Goal: Task Accomplishment & Management: Complete application form

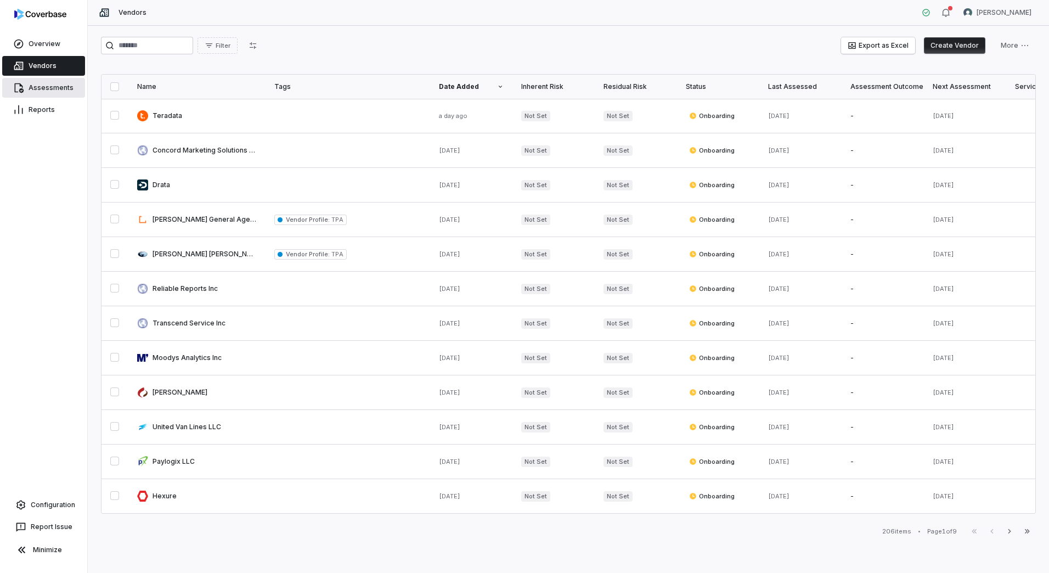
click at [32, 81] on link "Assessments" at bounding box center [43, 88] width 83 height 20
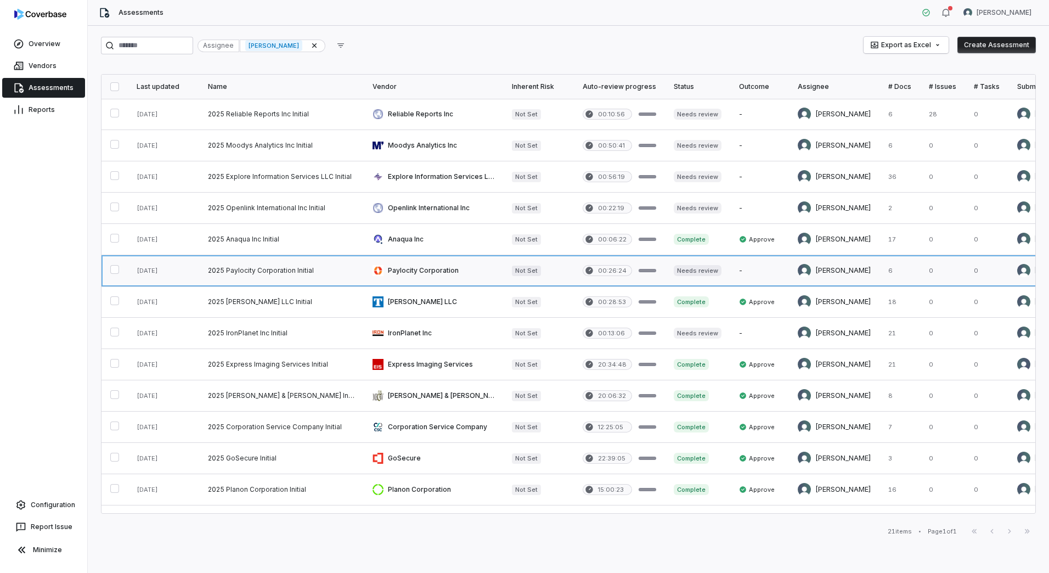
drag, startPoint x: 726, startPoint y: 273, endPoint x: 727, endPoint y: 265, distance: 7.8
click at [730, 265] on link at bounding box center [759, 270] width 59 height 31
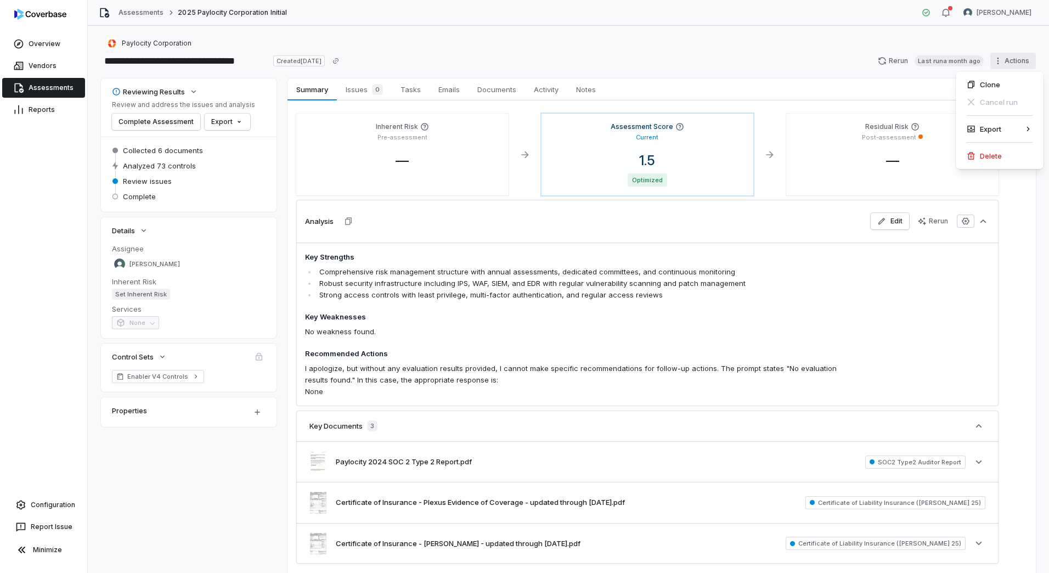
click at [1012, 61] on html "**********" at bounding box center [524, 286] width 1049 height 573
click at [492, 60] on html "**********" at bounding box center [524, 286] width 1049 height 573
click at [158, 122] on button "Complete Assessment" at bounding box center [156, 122] width 88 height 16
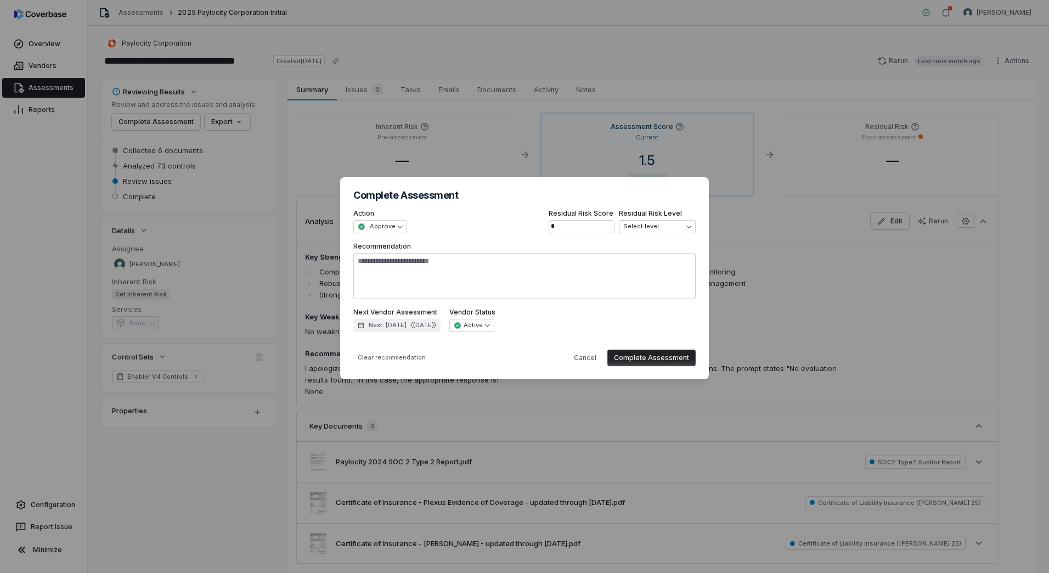
click at [628, 357] on button "Complete Assessment" at bounding box center [651, 357] width 88 height 16
type textarea "*"
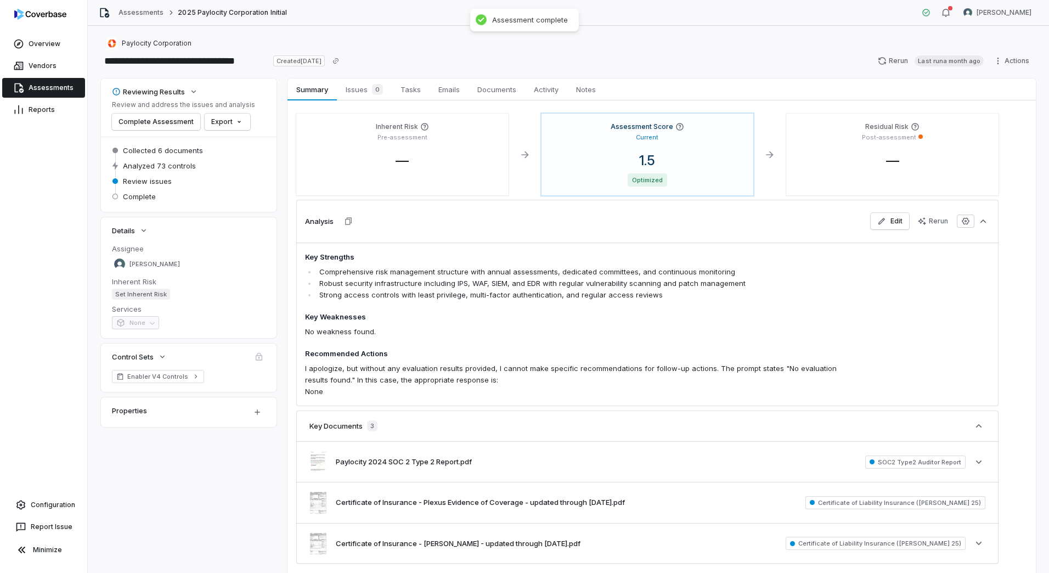
click at [38, 89] on link "Assessments" at bounding box center [43, 88] width 83 height 20
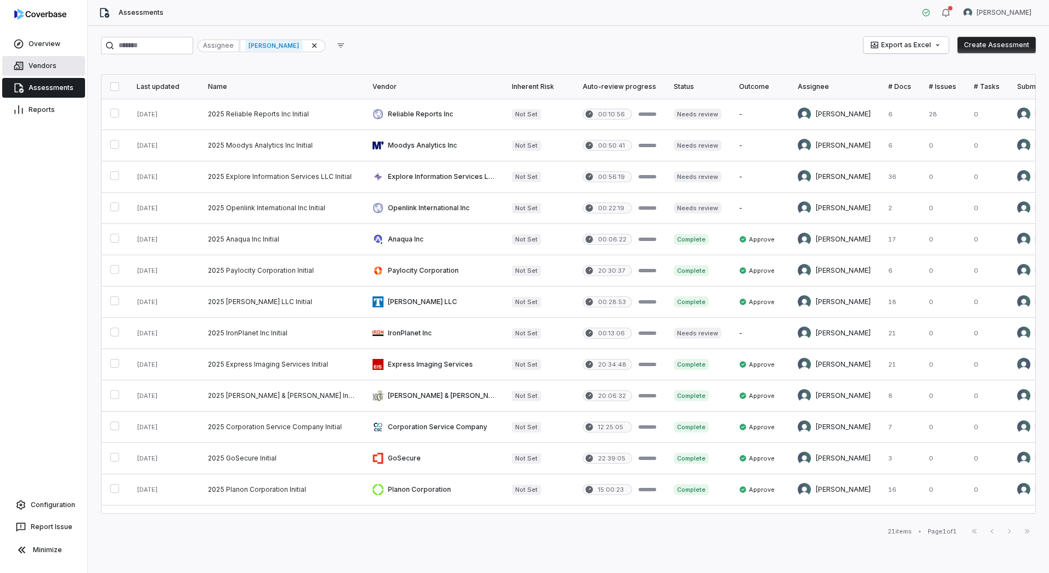
click at [24, 72] on link "Vendors" at bounding box center [43, 66] width 83 height 20
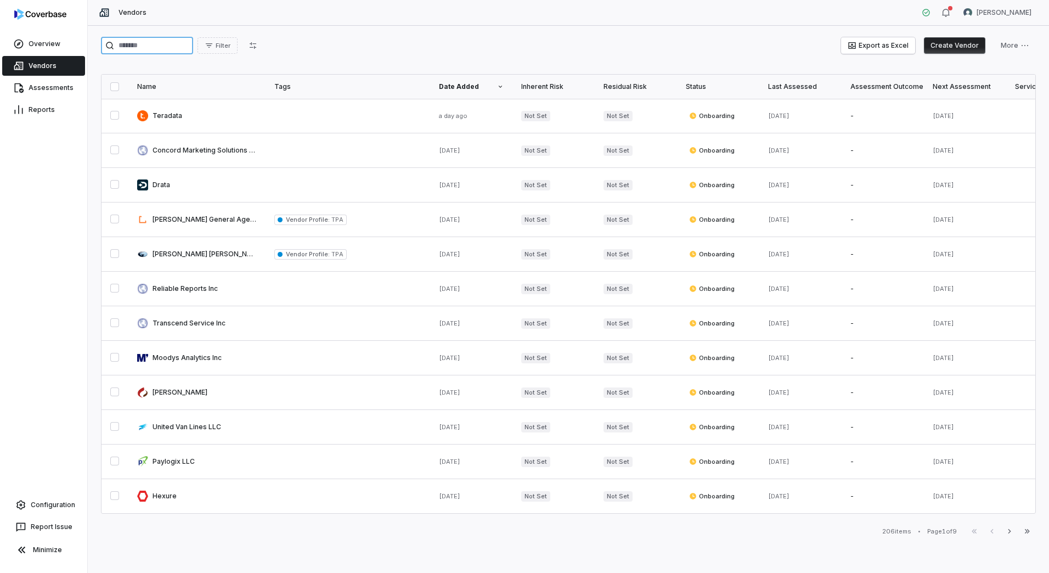
click at [139, 42] on input "search" at bounding box center [147, 46] width 92 height 18
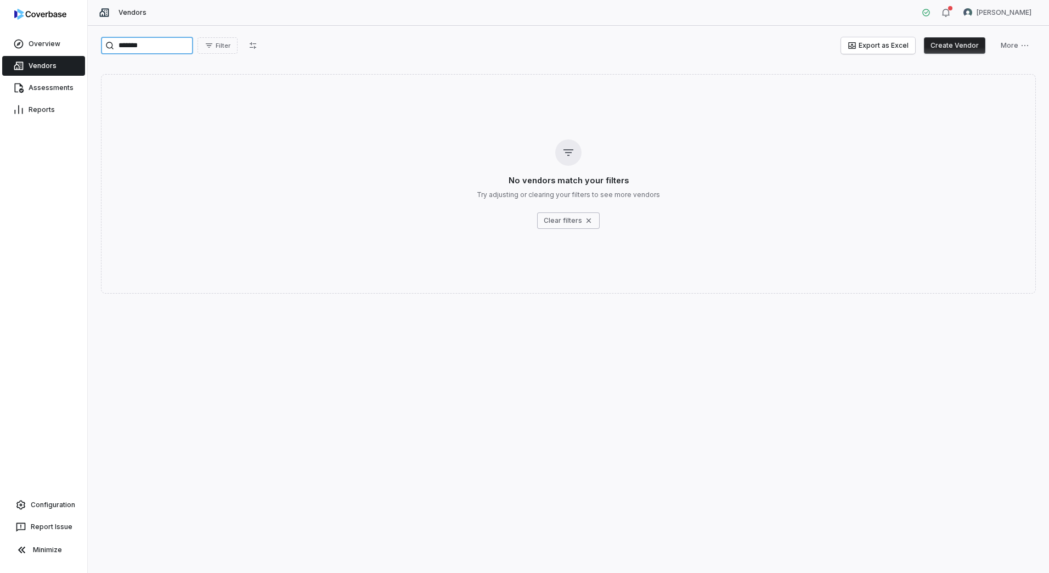
type input "********"
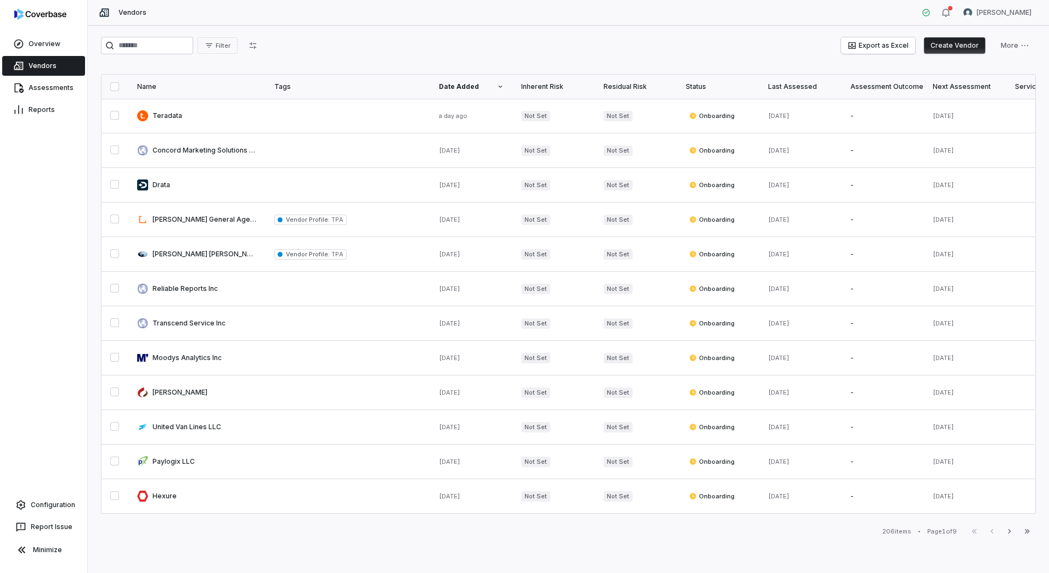
click at [956, 44] on button "Create Vendor" at bounding box center [954, 45] width 61 height 16
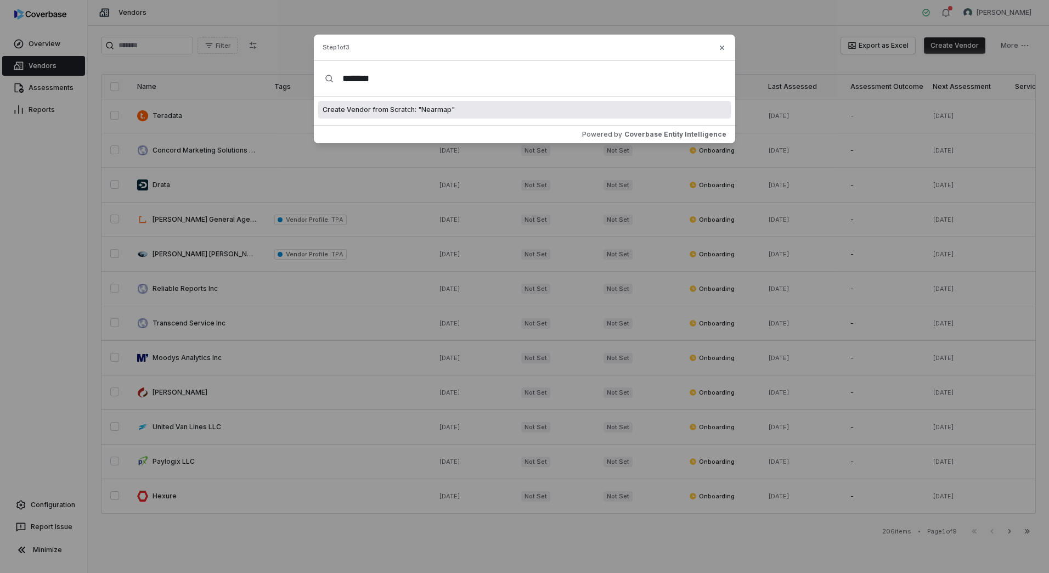
type input "*******"
click at [408, 110] on span "Create Vendor from Scratch: " Nearmap "" at bounding box center [389, 109] width 132 height 9
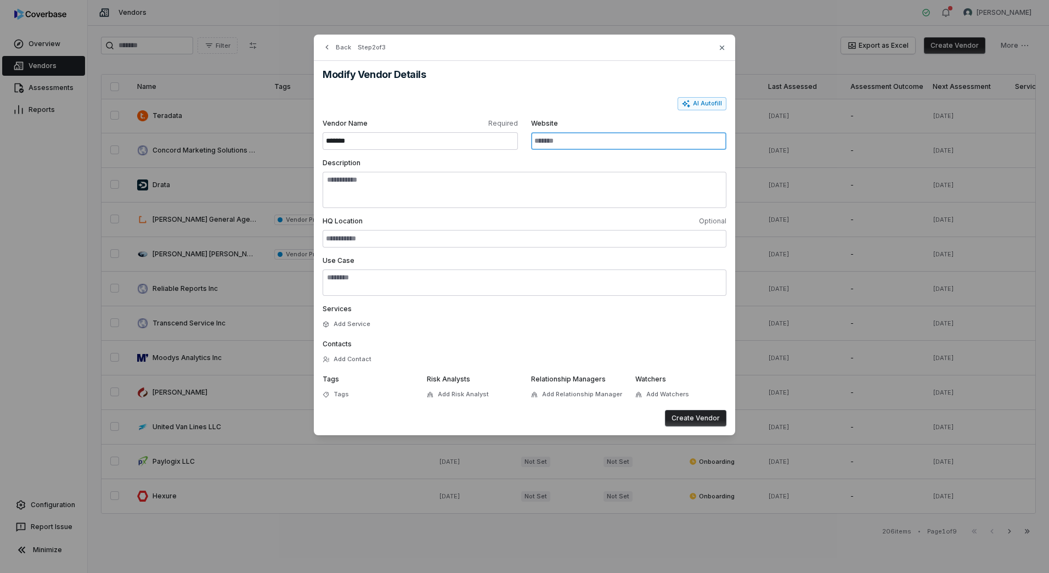
drag, startPoint x: 557, startPoint y: 143, endPoint x: 569, endPoint y: 143, distance: 11.5
click at [557, 143] on input "Website" at bounding box center [628, 141] width 195 height 18
paste input "**********"
click at [703, 102] on button "AI Autofill" at bounding box center [702, 103] width 49 height 13
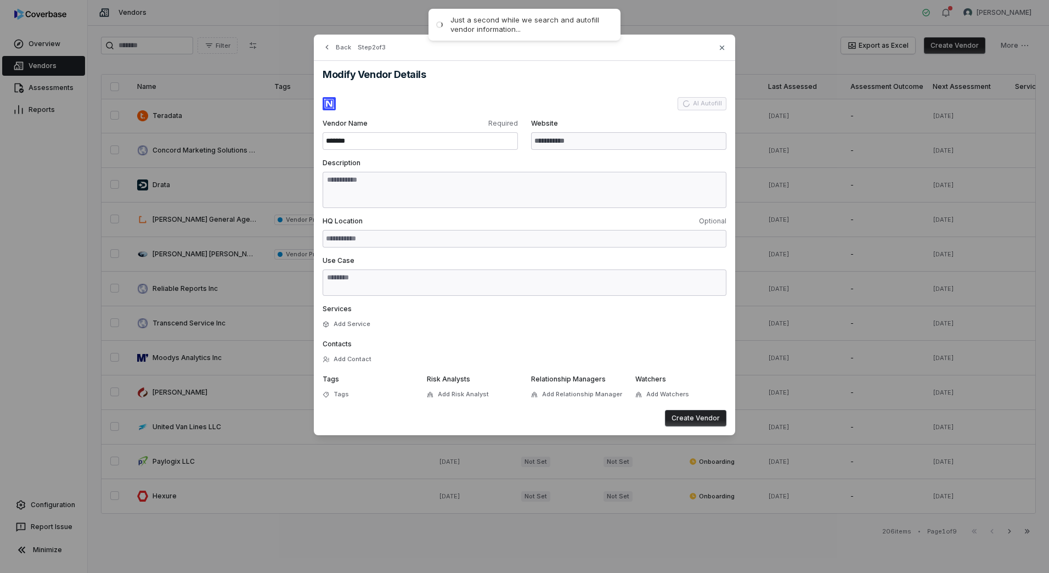
type input "**********"
type textarea "**********"
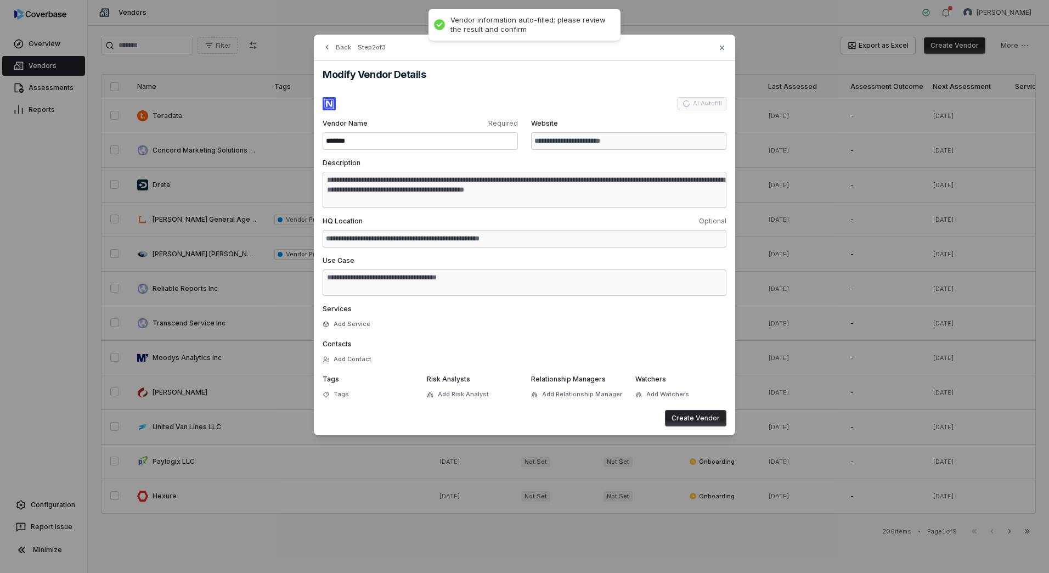
type textarea "**********"
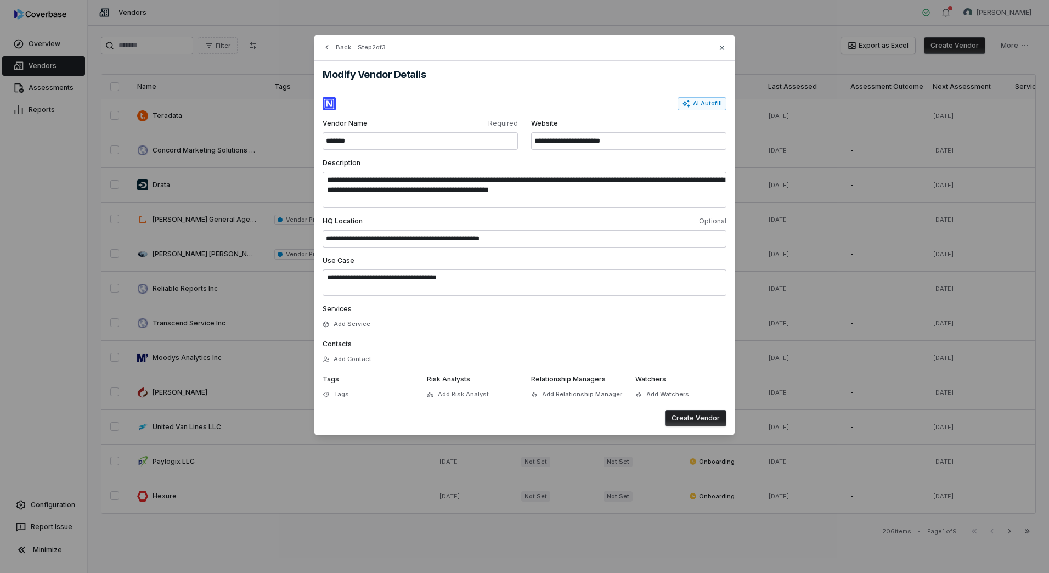
click at [687, 421] on button "Create Vendor" at bounding box center [695, 418] width 61 height 16
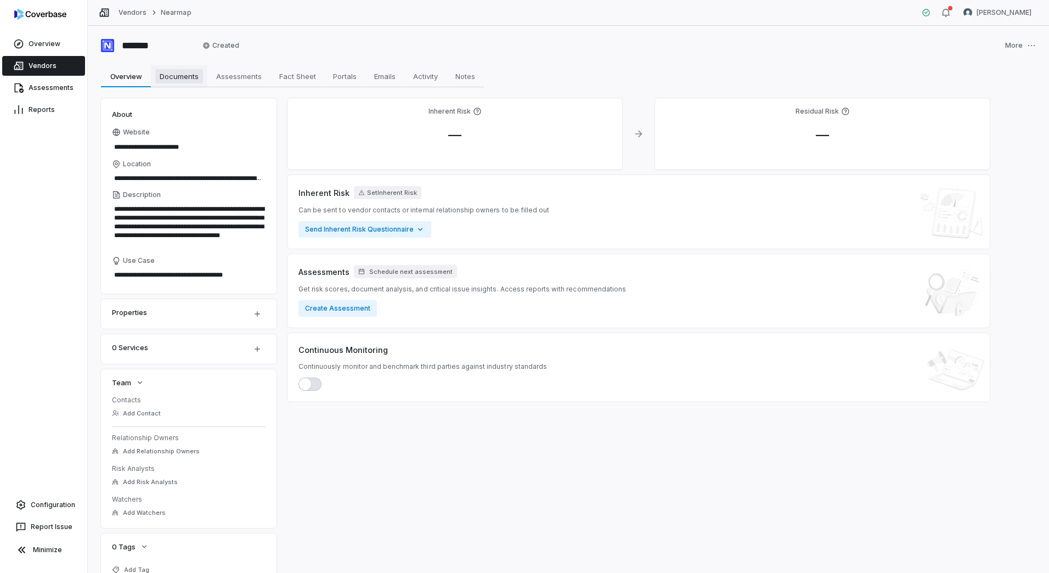
click at [191, 81] on span "Documents" at bounding box center [179, 76] width 48 height 14
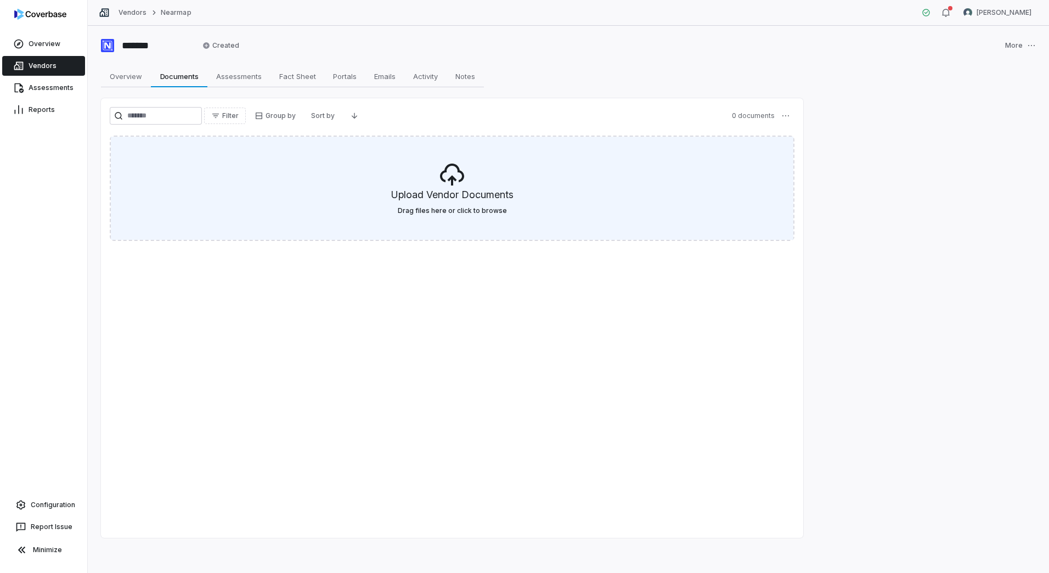
click at [419, 188] on h5 "Upload Vendor Documents" at bounding box center [452, 197] width 122 height 19
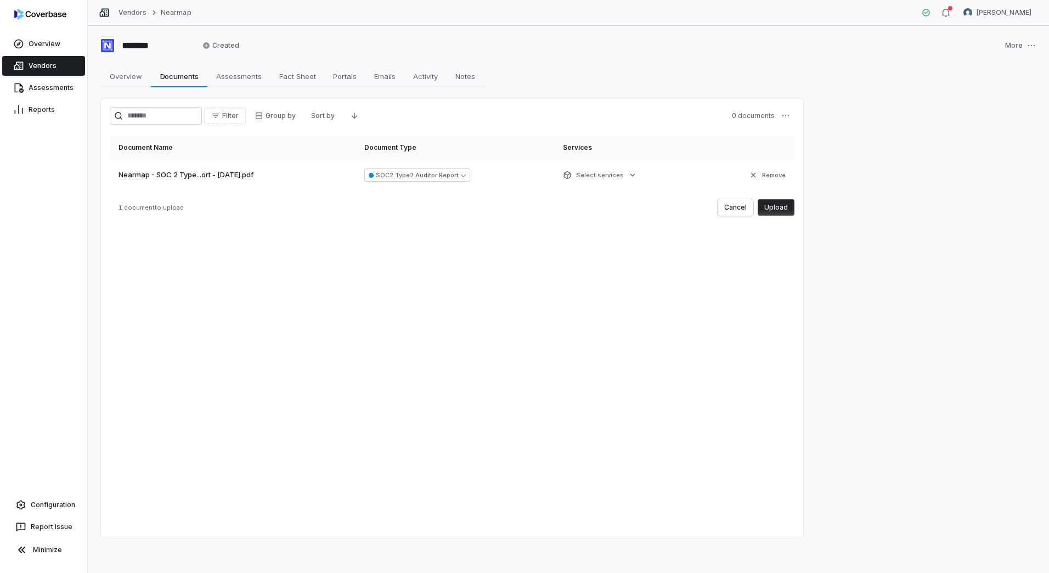
click at [778, 207] on button "Upload" at bounding box center [776, 207] width 37 height 16
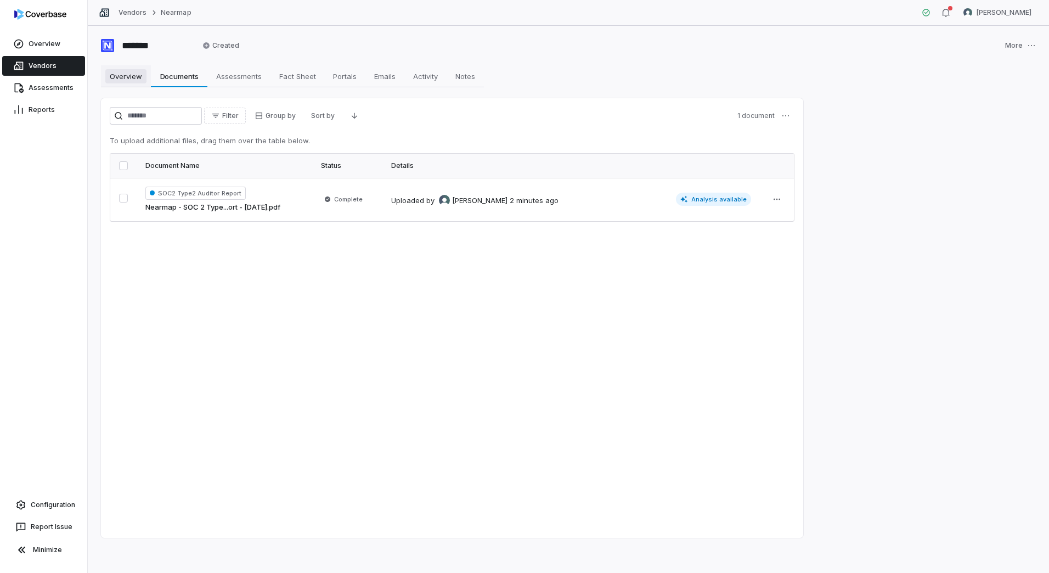
click at [127, 75] on span "Overview" at bounding box center [125, 76] width 41 height 14
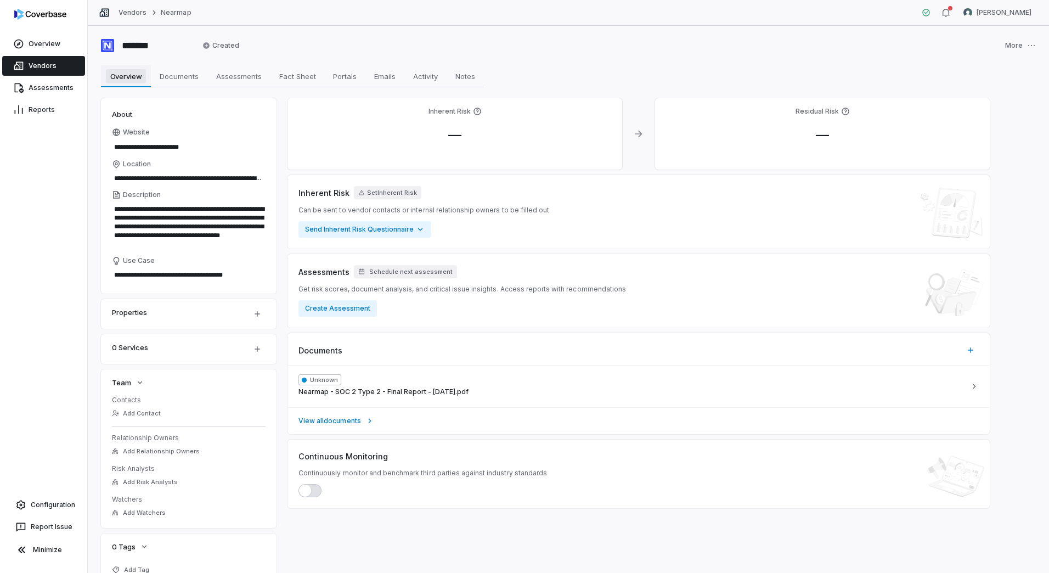
type textarea "*"
click at [54, 66] on link "Vendors" at bounding box center [43, 66] width 83 height 20
click at [46, 94] on link "Assessments" at bounding box center [43, 88] width 83 height 20
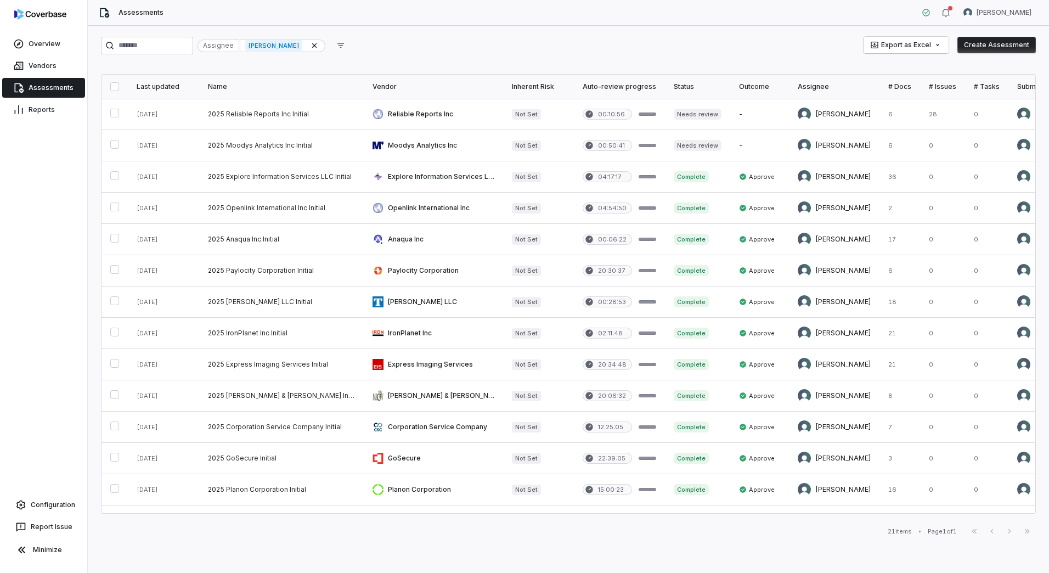
click at [982, 47] on button "Create Assessment" at bounding box center [996, 45] width 78 height 16
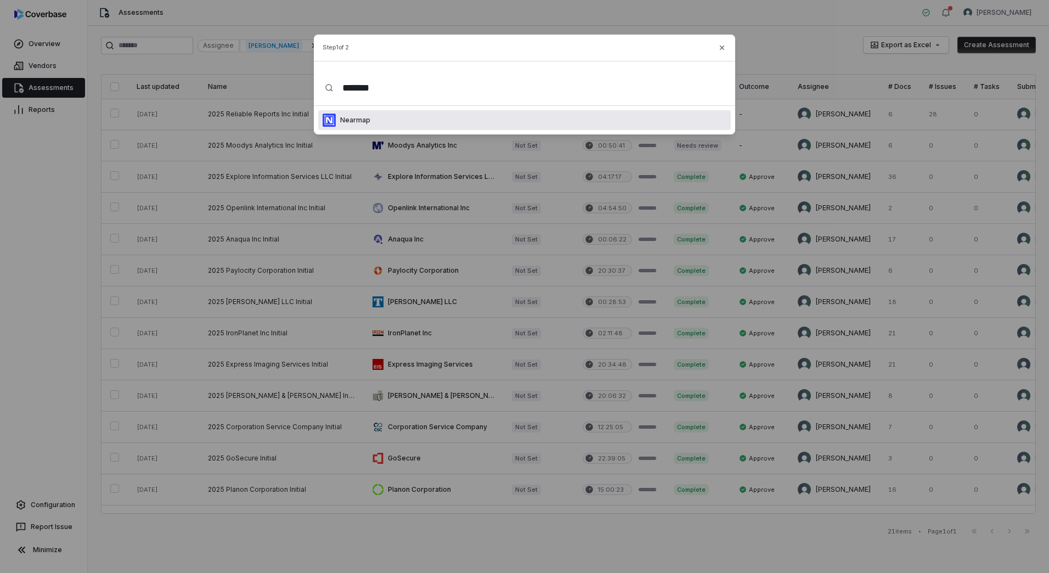
type input "*******"
click at [398, 114] on div "Nearmap" at bounding box center [524, 120] width 413 height 20
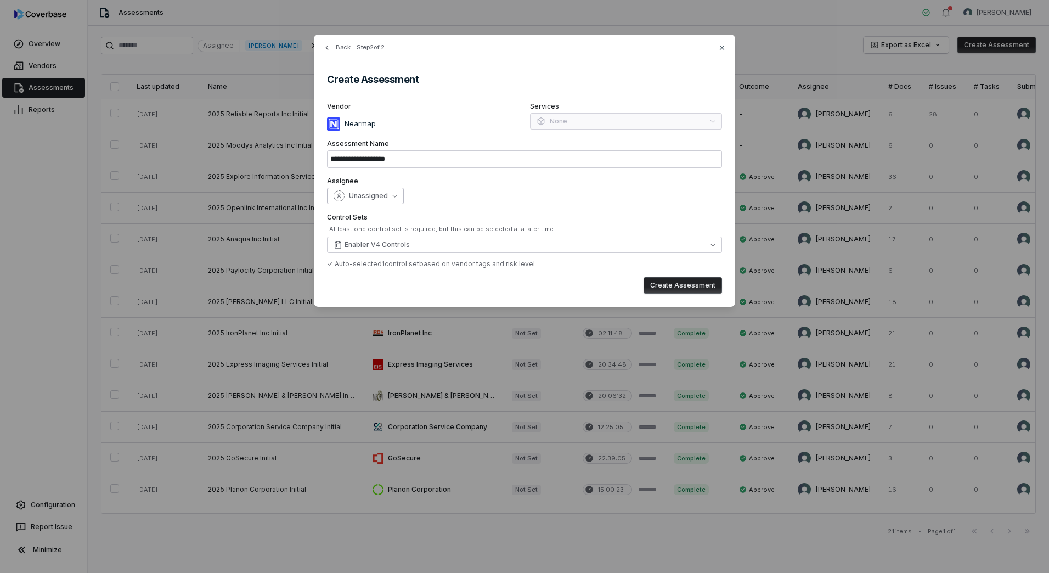
click at [363, 200] on span "Unassigned" at bounding box center [368, 195] width 39 height 9
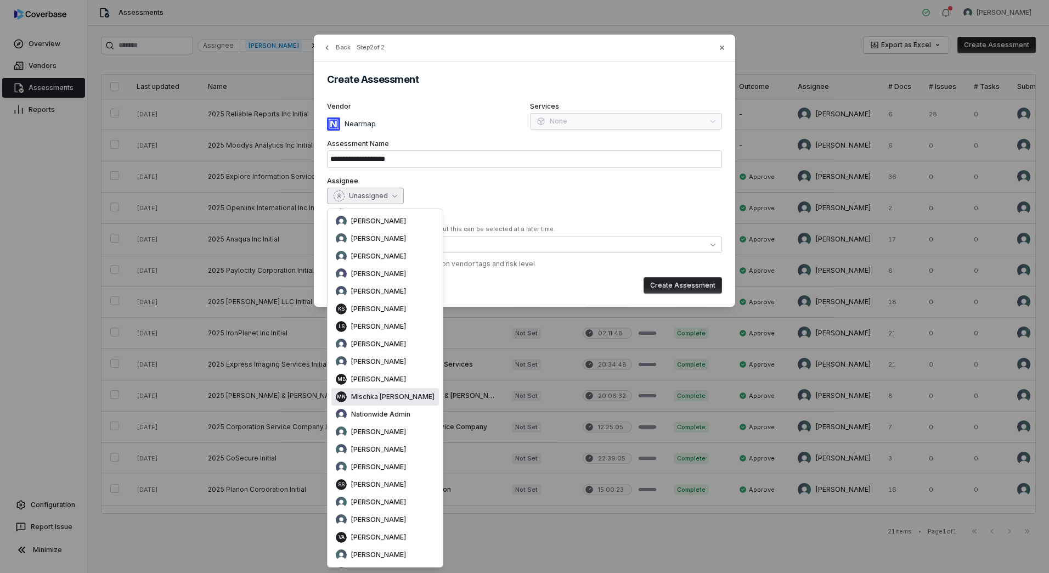
scroll to position [61, 0]
click at [394, 488] on div "[PERSON_NAME]" at bounding box center [385, 483] width 99 height 11
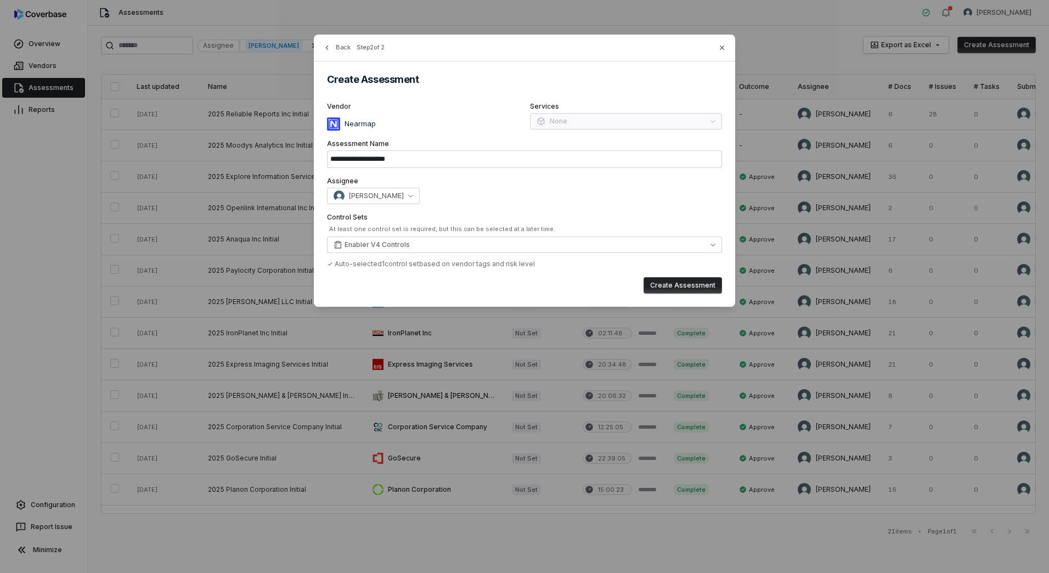
click at [698, 278] on button "Create Assessment" at bounding box center [683, 285] width 78 height 16
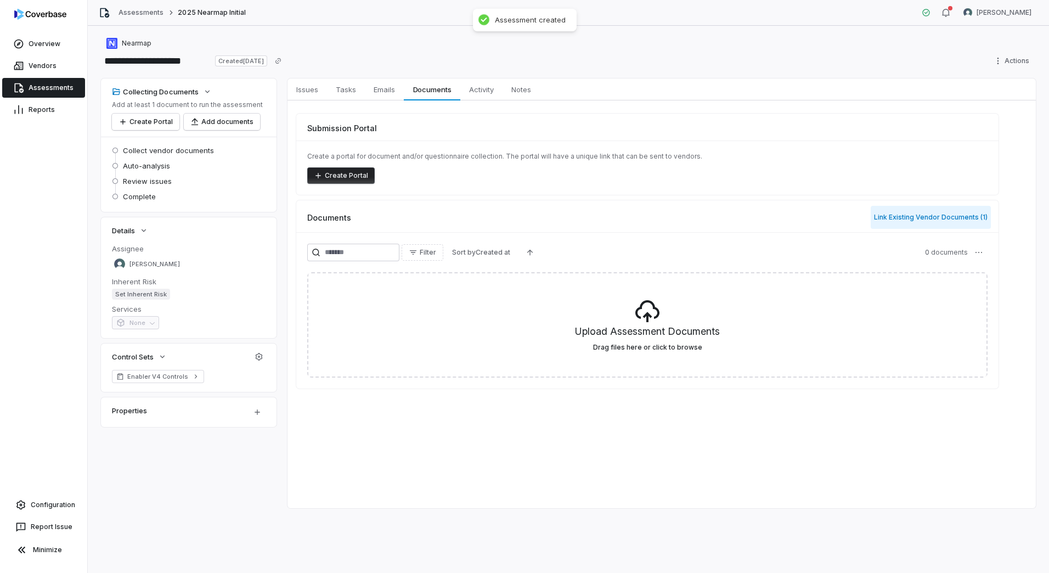
click at [923, 220] on button "Link Existing Vendor Documents ( 1 )" at bounding box center [931, 217] width 120 height 23
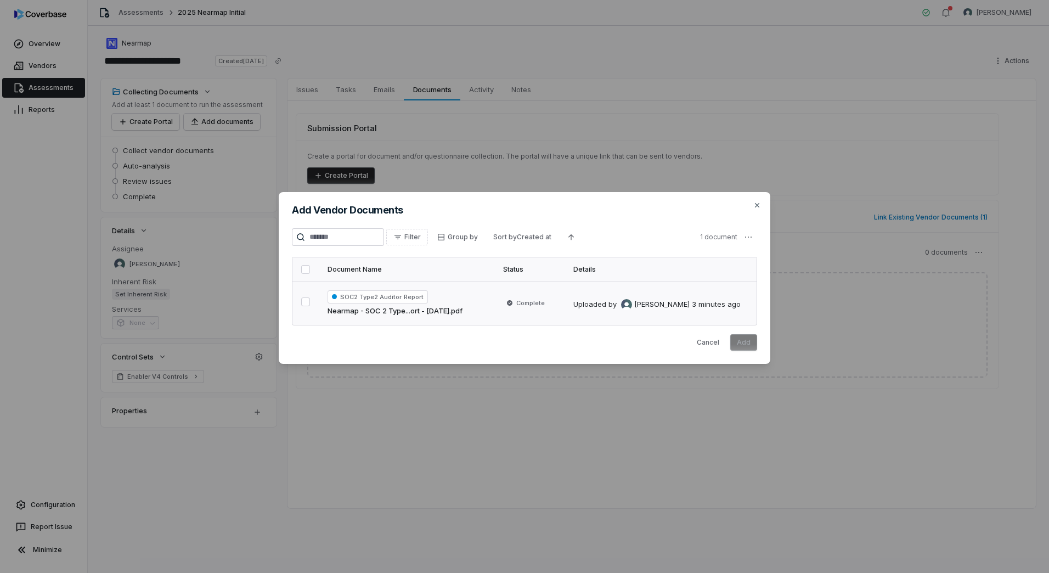
click at [303, 305] on button "button" at bounding box center [305, 301] width 9 height 9
click at [748, 341] on button "Add" at bounding box center [743, 342] width 27 height 16
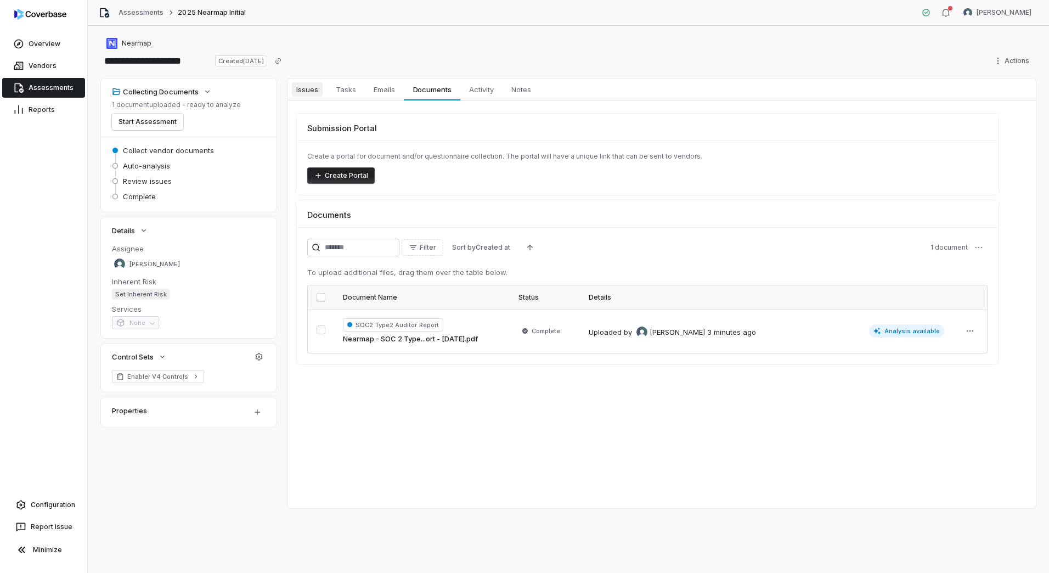
click at [314, 86] on span "Issues" at bounding box center [307, 89] width 31 height 14
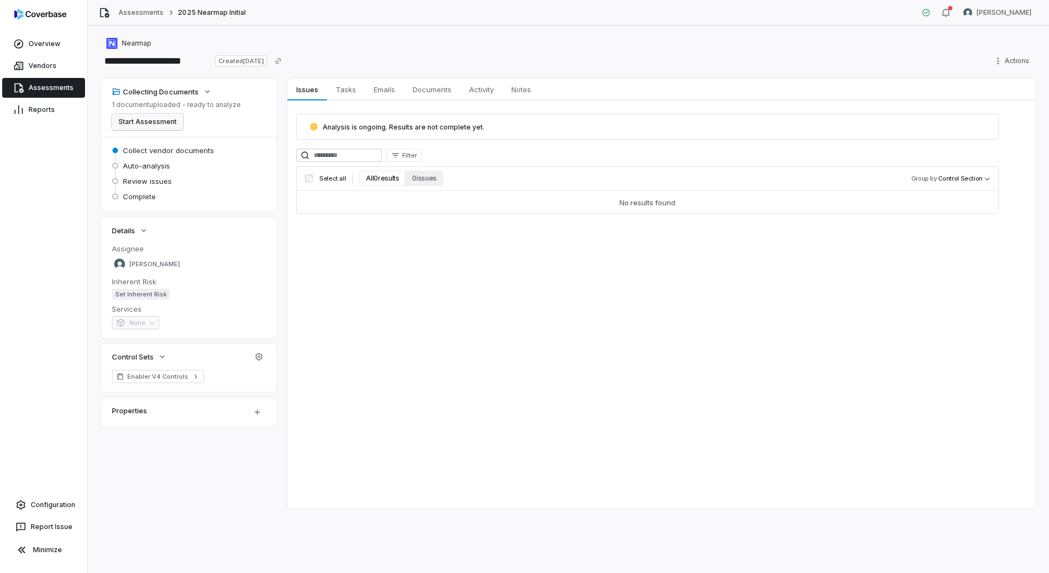
click at [143, 120] on button "Start Assessment" at bounding box center [147, 122] width 71 height 16
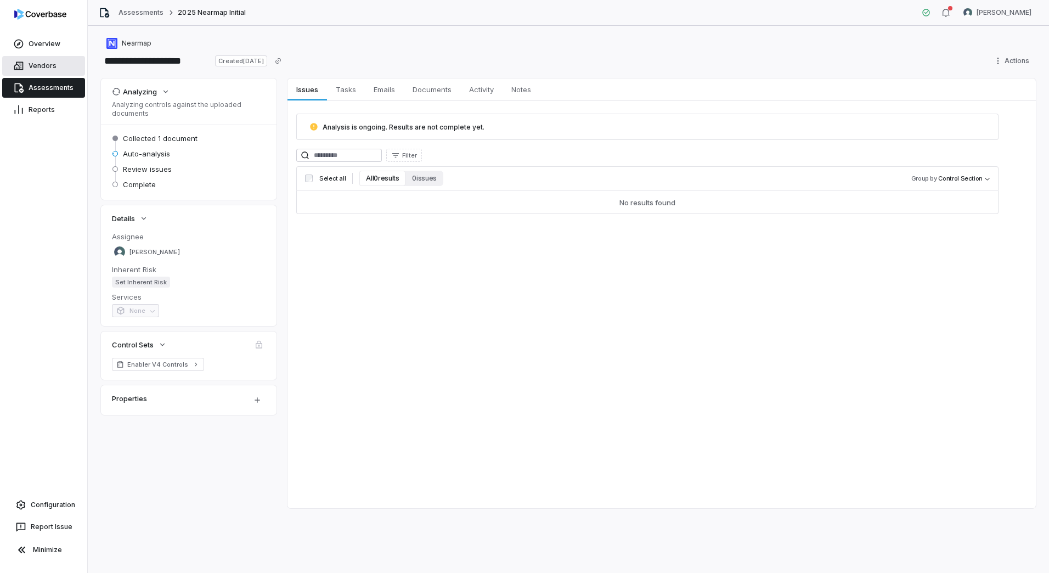
click at [43, 64] on link "Vendors" at bounding box center [43, 66] width 83 height 20
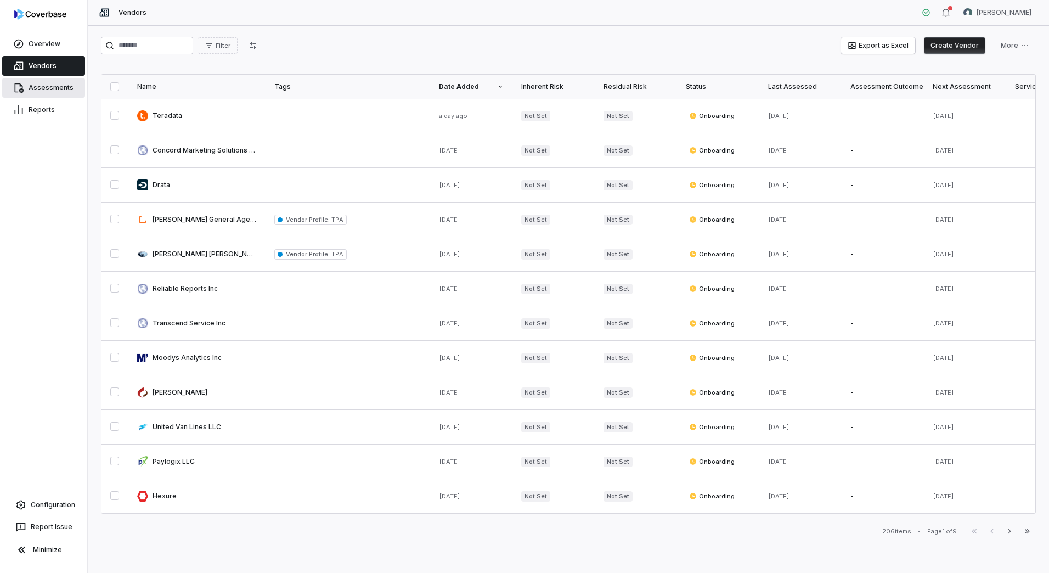
click at [52, 81] on link "Assessments" at bounding box center [43, 88] width 83 height 20
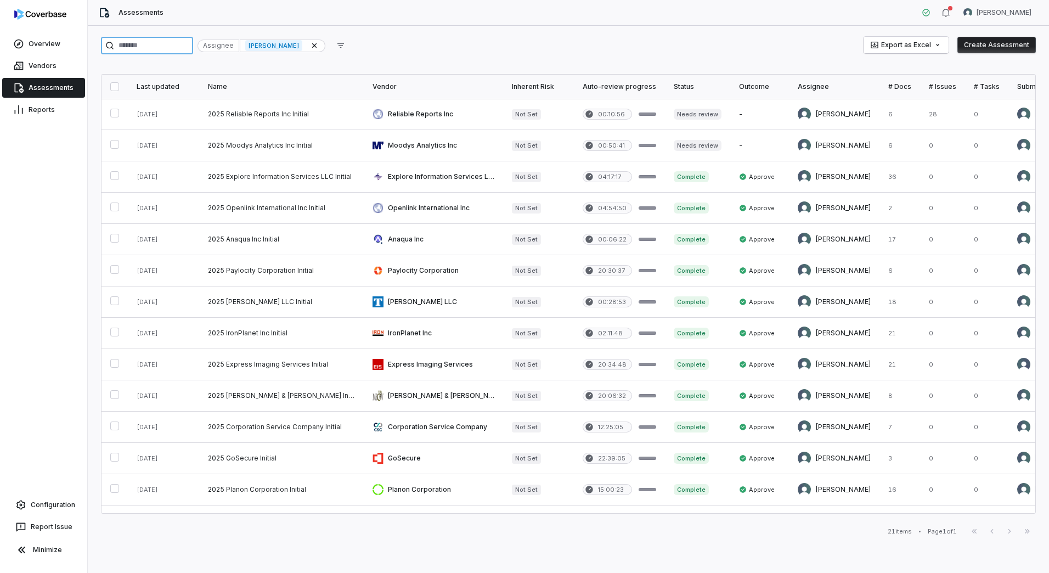
click at [166, 41] on input "search" at bounding box center [147, 46] width 92 height 18
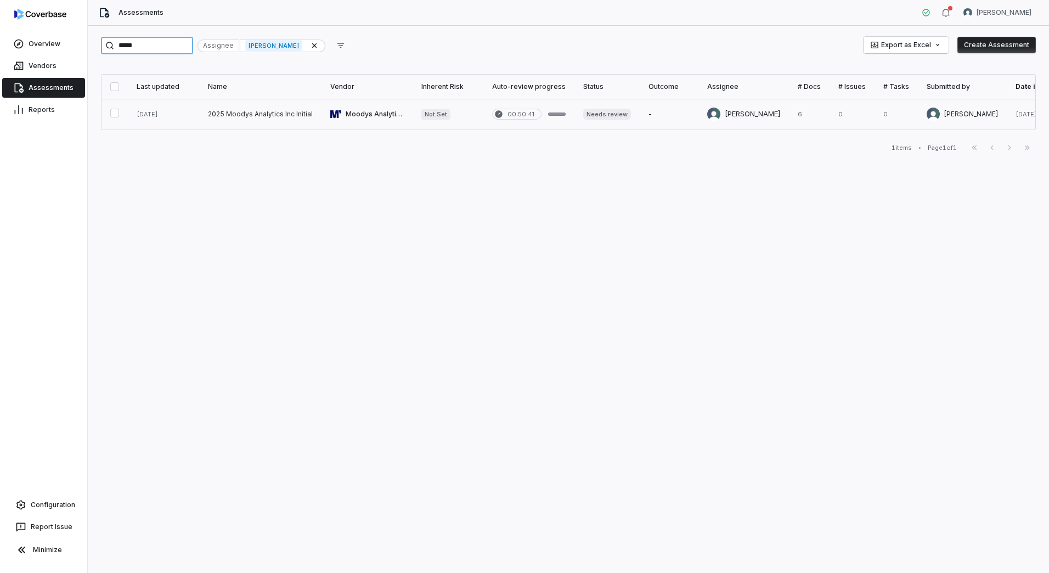
type input "*****"
click at [229, 112] on link at bounding box center [260, 114] width 122 height 31
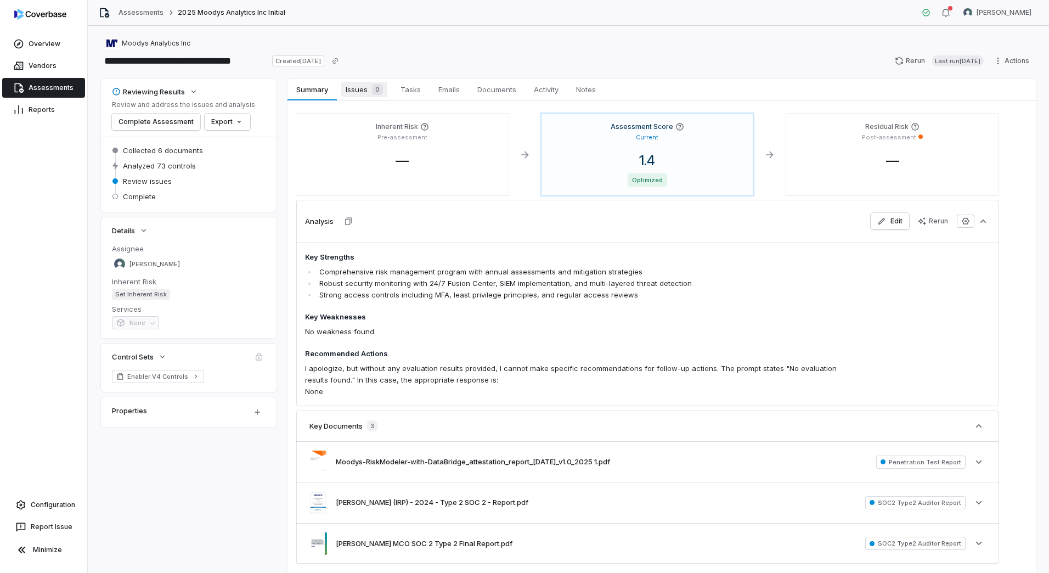
click at [373, 86] on span "0" at bounding box center [377, 89] width 11 height 11
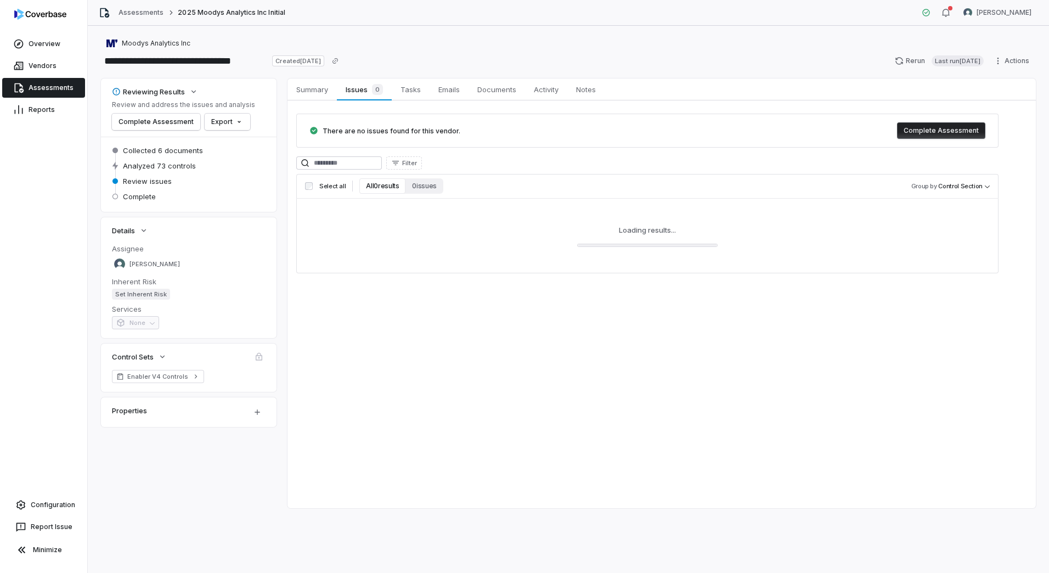
click at [384, 170] on div "Filter Select all All 0 results 0 issues Group by Control Section Loading resul…" at bounding box center [647, 214] width 702 height 117
click at [382, 165] on input at bounding box center [339, 162] width 86 height 13
type input "*********"
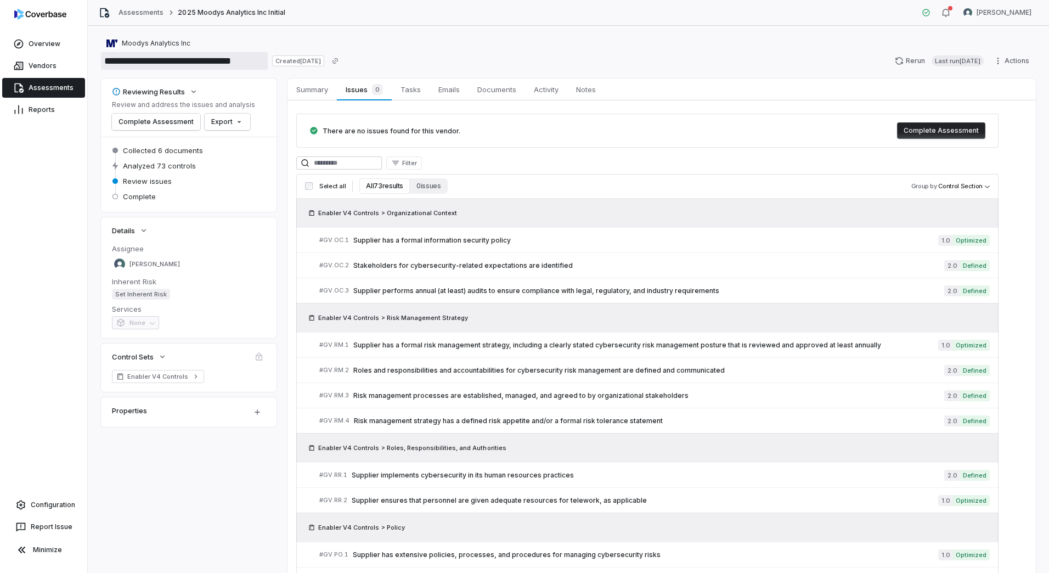
drag, startPoint x: 131, startPoint y: 58, endPoint x: 213, endPoint y: 56, distance: 81.8
click at [213, 56] on input "**********" at bounding box center [184, 61] width 167 height 18
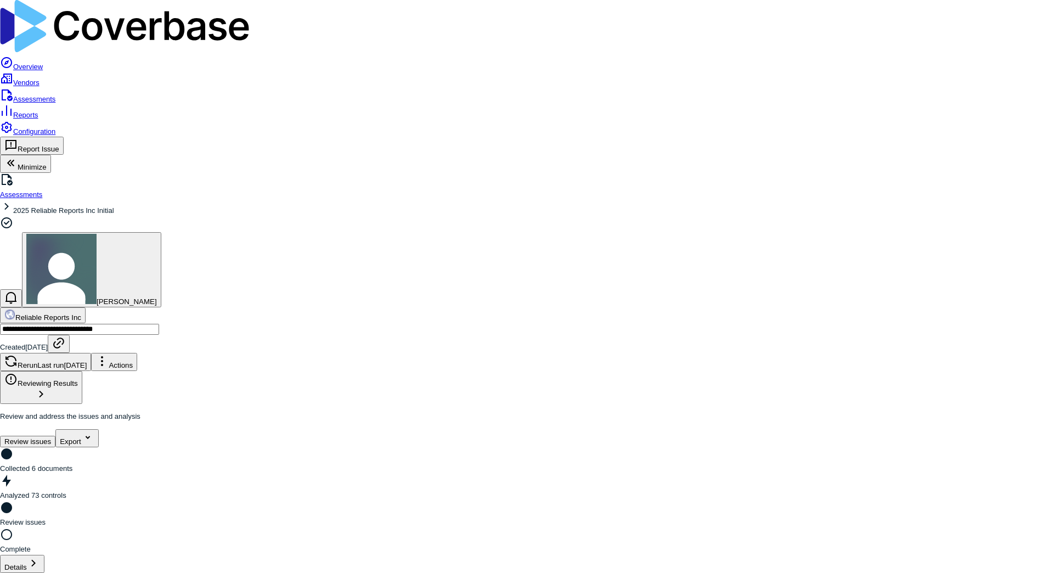
scroll to position [549, 0]
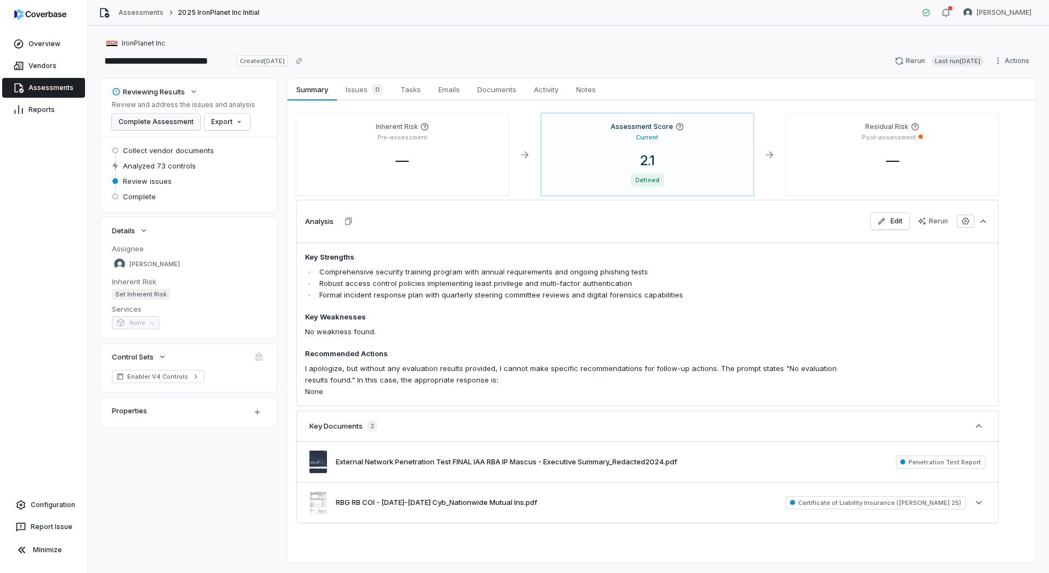
click at [168, 127] on button "Complete Assessment" at bounding box center [156, 122] width 88 height 16
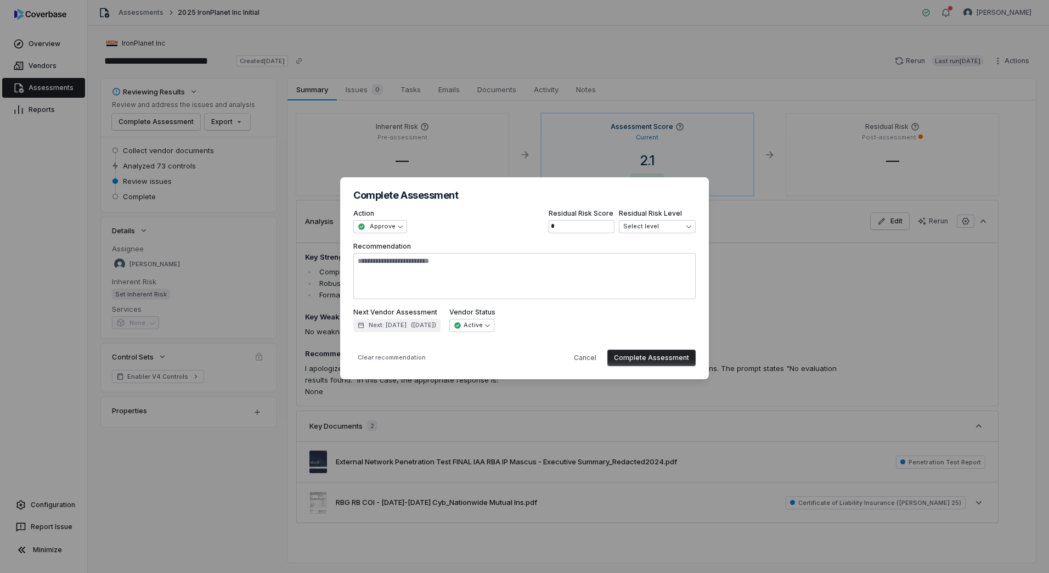
click at [656, 356] on button "Complete Assessment" at bounding box center [651, 357] width 88 height 16
type textarea "*"
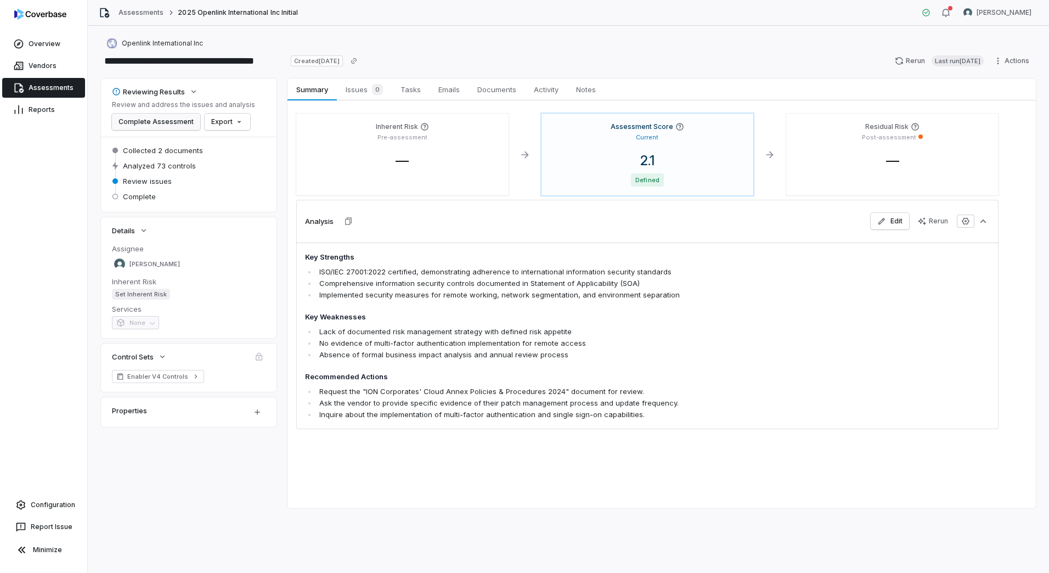
click at [160, 121] on button "Complete Assessment" at bounding box center [156, 122] width 88 height 16
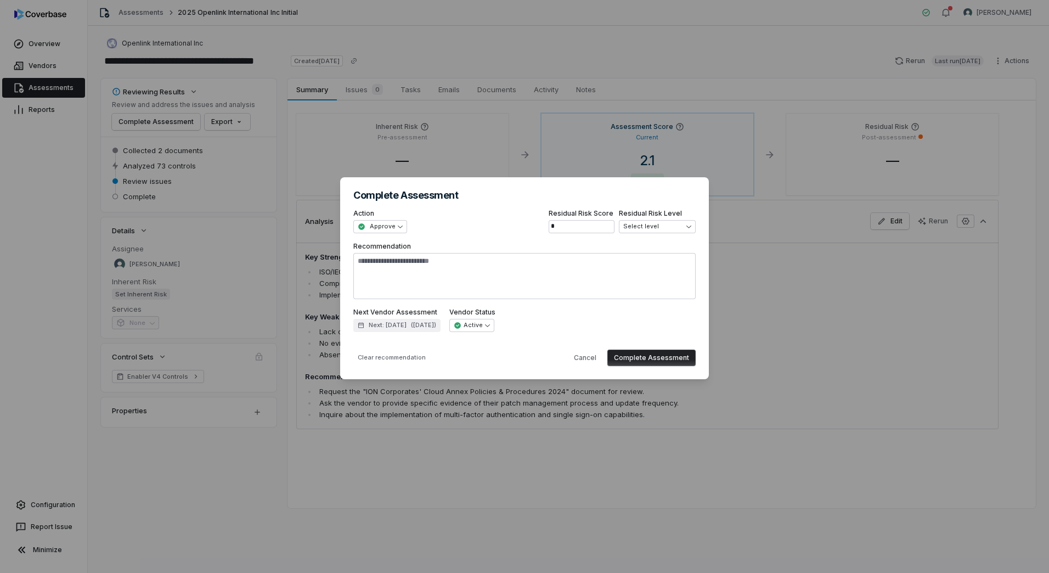
click at [634, 357] on button "Complete Assessment" at bounding box center [651, 357] width 88 height 16
type textarea "*"
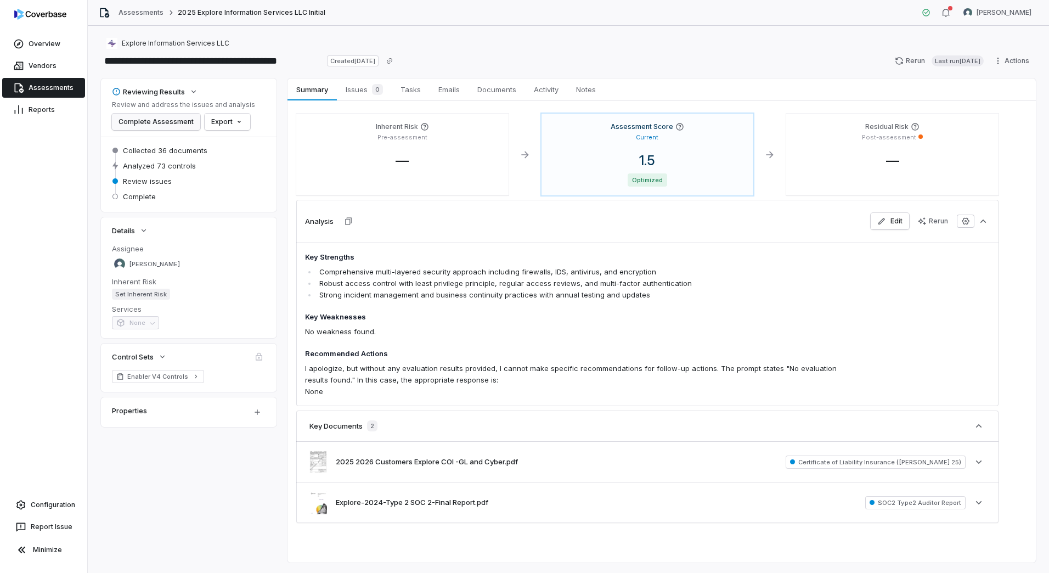
click at [146, 121] on button "Complete Assessment" at bounding box center [156, 122] width 88 height 16
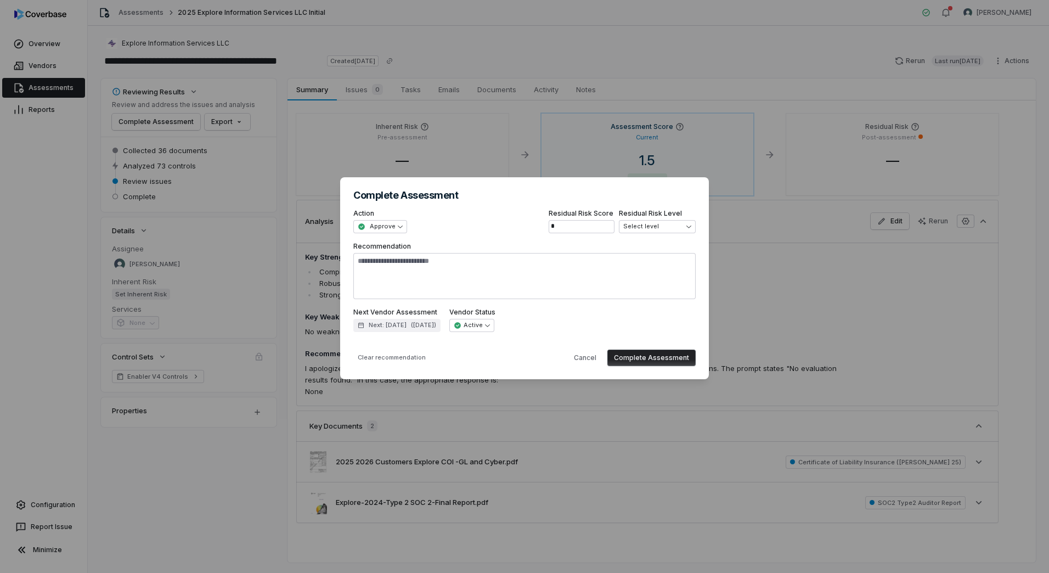
click at [647, 362] on button "Complete Assessment" at bounding box center [651, 357] width 88 height 16
type textarea "*"
